Goal: Task Accomplishment & Management: Use online tool/utility

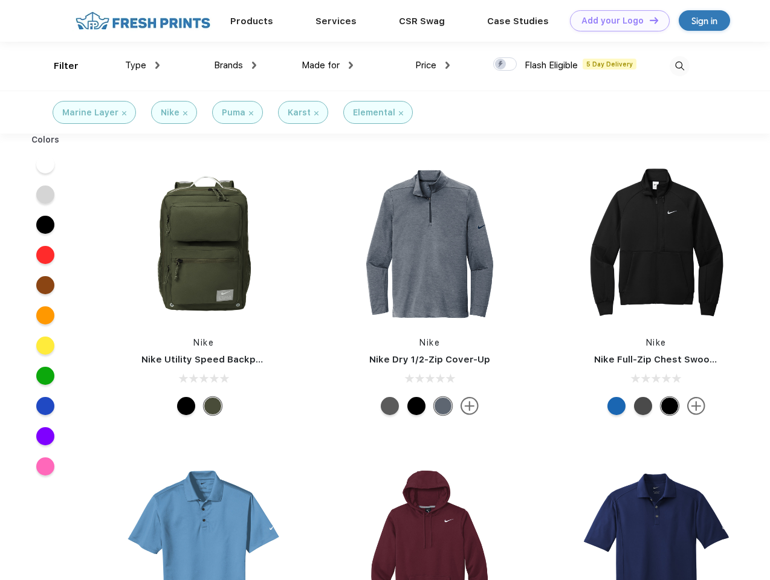
click at [615, 21] on link "Add your Logo Design Tool" at bounding box center [620, 20] width 100 height 21
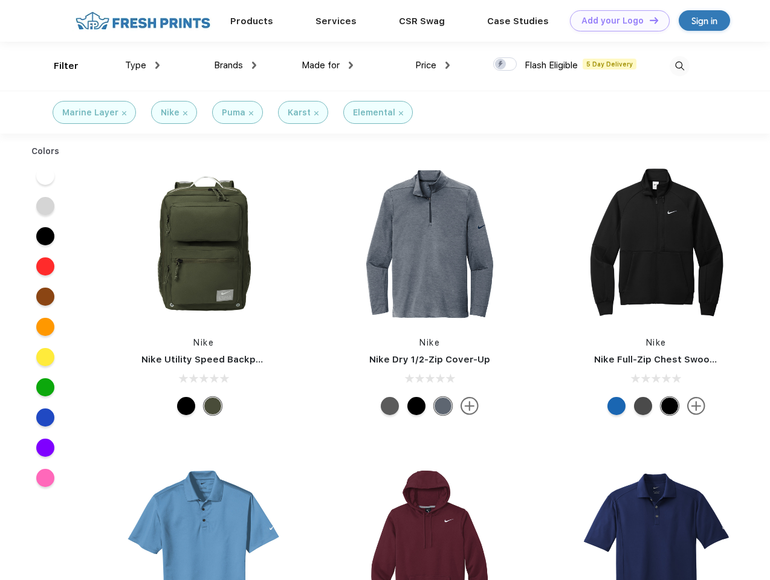
click at [0, 0] on div "Design Tool" at bounding box center [0, 0] width 0 height 0
click at [649, 20] on link "Add your Logo Design Tool" at bounding box center [620, 20] width 100 height 21
click at [58, 66] on div "Filter" at bounding box center [66, 66] width 25 height 14
click at [143, 65] on span "Type" at bounding box center [135, 65] width 21 height 11
click at [235, 65] on span "Brands" at bounding box center [228, 65] width 29 height 11
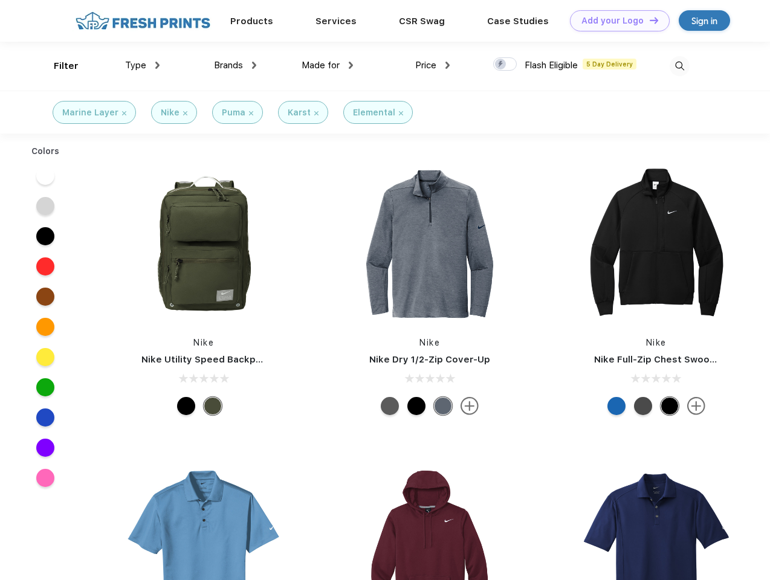
click at [328, 65] on span "Made for" at bounding box center [321, 65] width 38 height 11
click at [433, 65] on span "Price" at bounding box center [425, 65] width 21 height 11
click at [505, 65] on div at bounding box center [505, 63] width 24 height 13
click at [501, 65] on input "checkbox" at bounding box center [497, 61] width 8 height 8
click at [680, 66] on img at bounding box center [680, 66] width 20 height 20
